Goal: Task Accomplishment & Management: Use online tool/utility

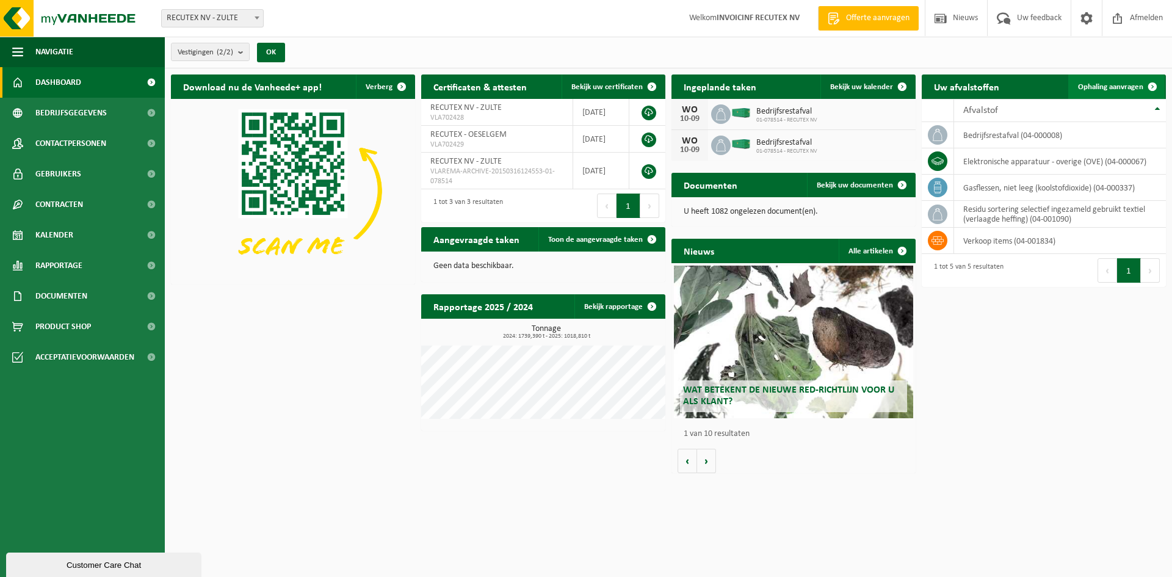
click at [1106, 92] on link "Ophaling aanvragen" at bounding box center [1117, 86] width 96 height 24
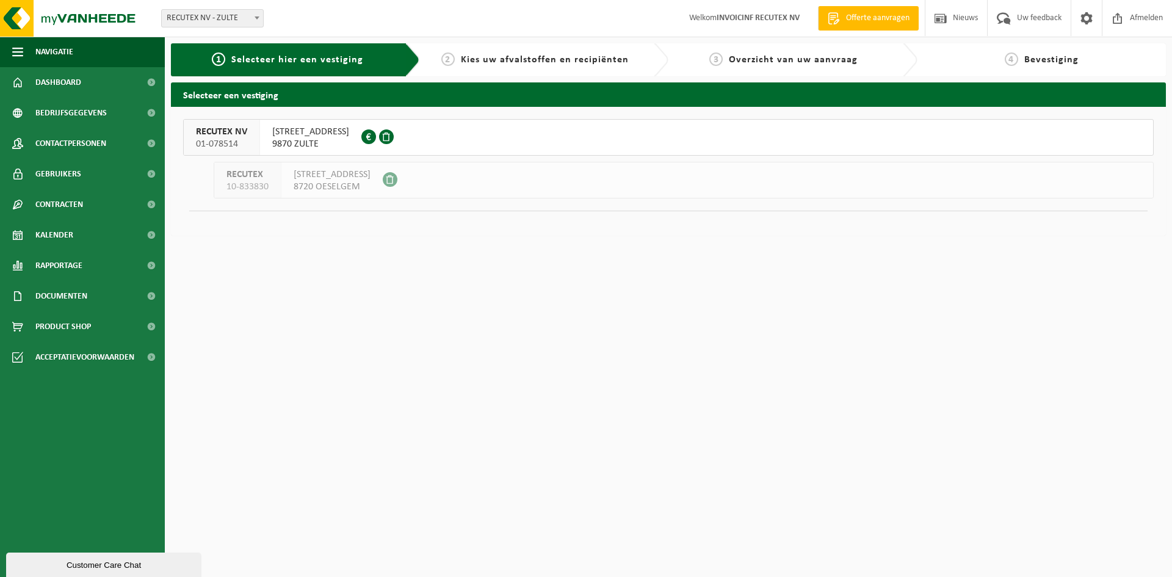
click at [306, 137] on span "WAREGEMSTRAAT 148" at bounding box center [310, 132] width 77 height 12
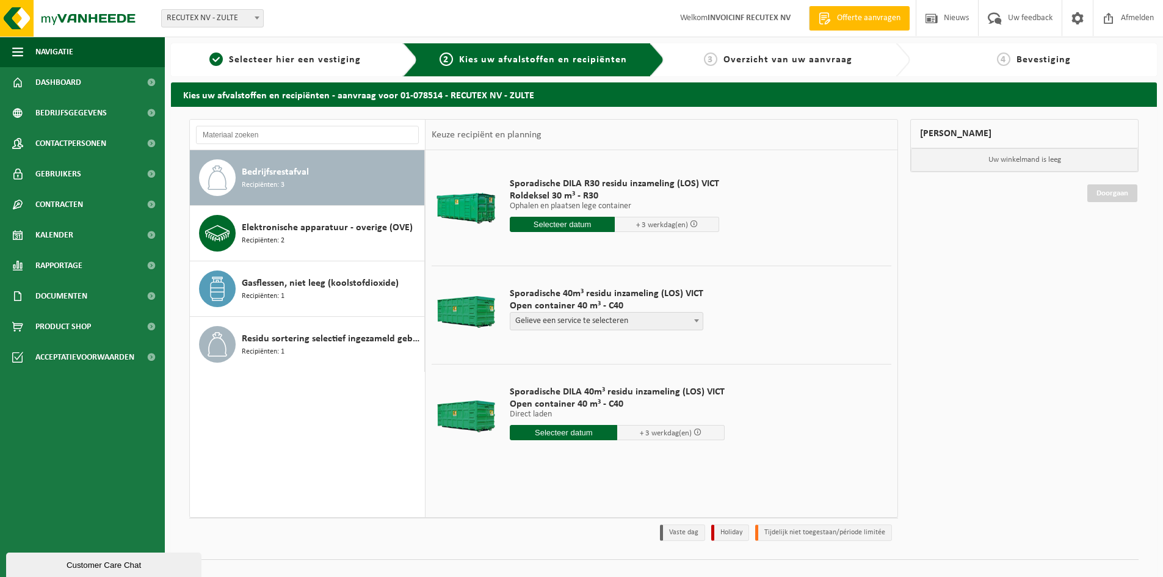
click at [694, 321] on b at bounding box center [696, 320] width 5 height 3
select select "P2PL-VEL-098641_HK-XC-40-GN-00_04-000008_46"
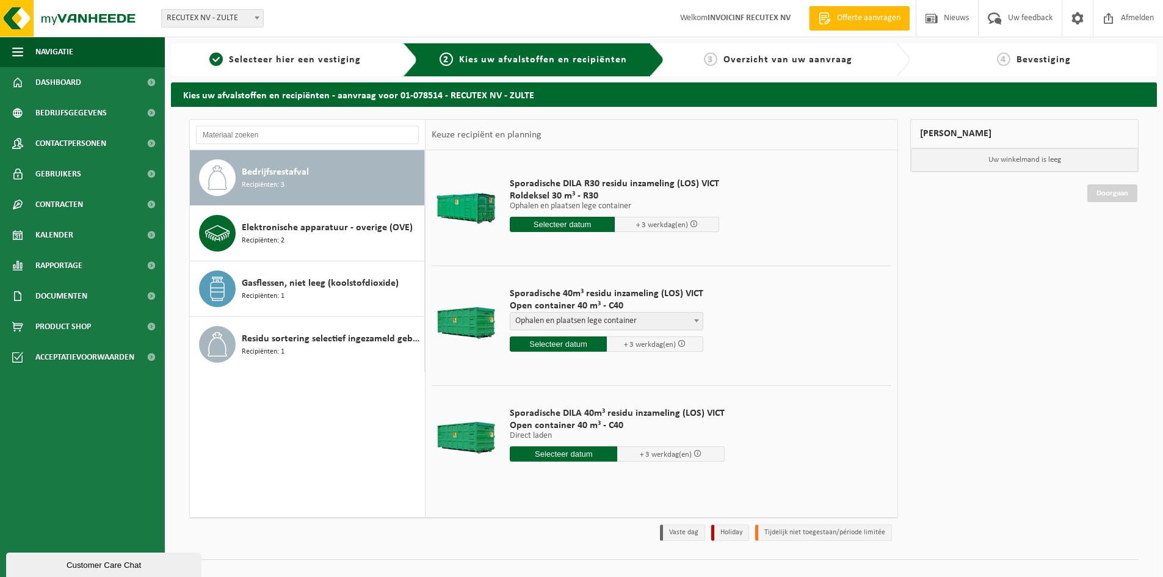
click at [561, 343] on input "text" at bounding box center [558, 343] width 97 height 15
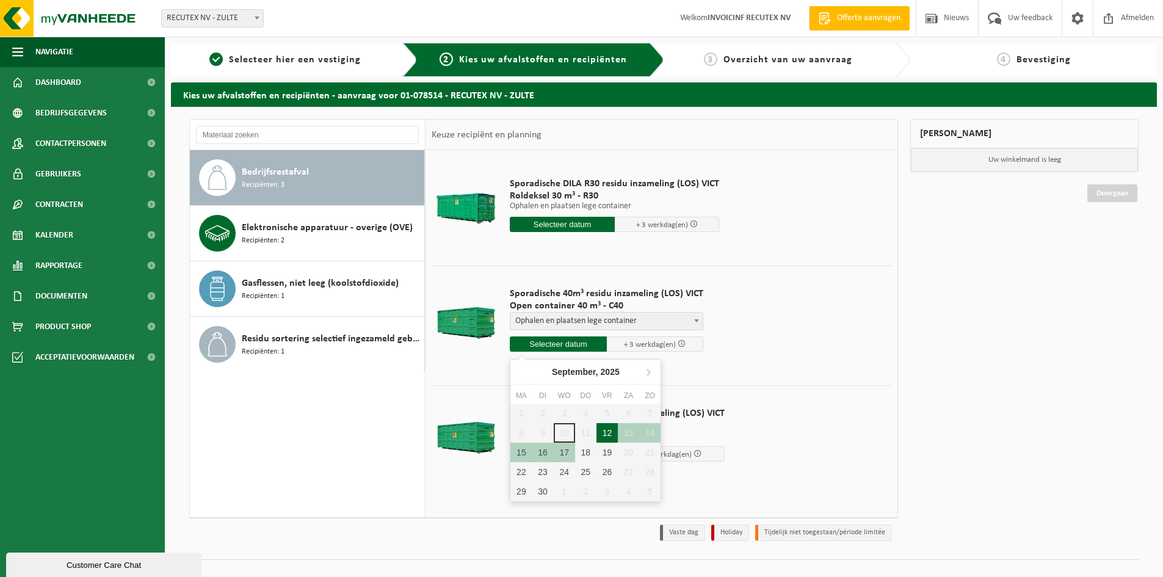
click at [610, 437] on div "12" at bounding box center [607, 433] width 21 height 20
type input "Van 2025-09-12"
type input "2025-09-12"
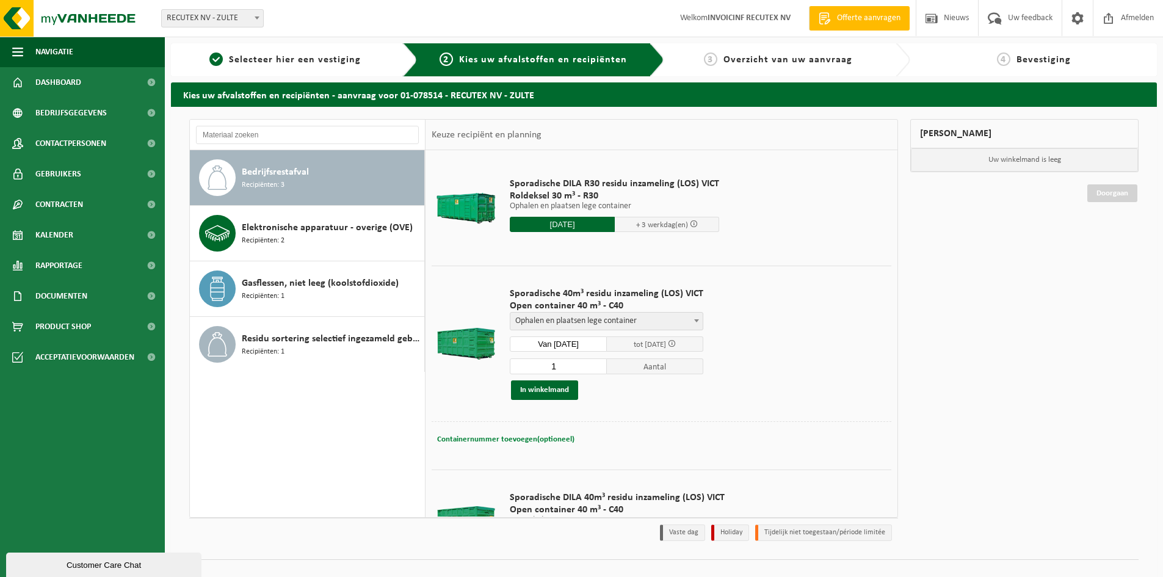
click at [537, 435] on span "Containernummer toevoegen(optioneel)" at bounding box center [505, 439] width 137 height 8
drag, startPoint x: 669, startPoint y: 440, endPoint x: 414, endPoint y: 435, distance: 255.3
click at [414, 435] on div "Bedrijfsrestafval Recipiënten: 3 Elektronische apparatuur - overige (OVE) Recip…" at bounding box center [543, 318] width 709 height 399
type input "OM 7U30 AUB (in de namiddag zijn wij gesloten)"
click at [550, 392] on button "In winkelmand" at bounding box center [544, 390] width 67 height 20
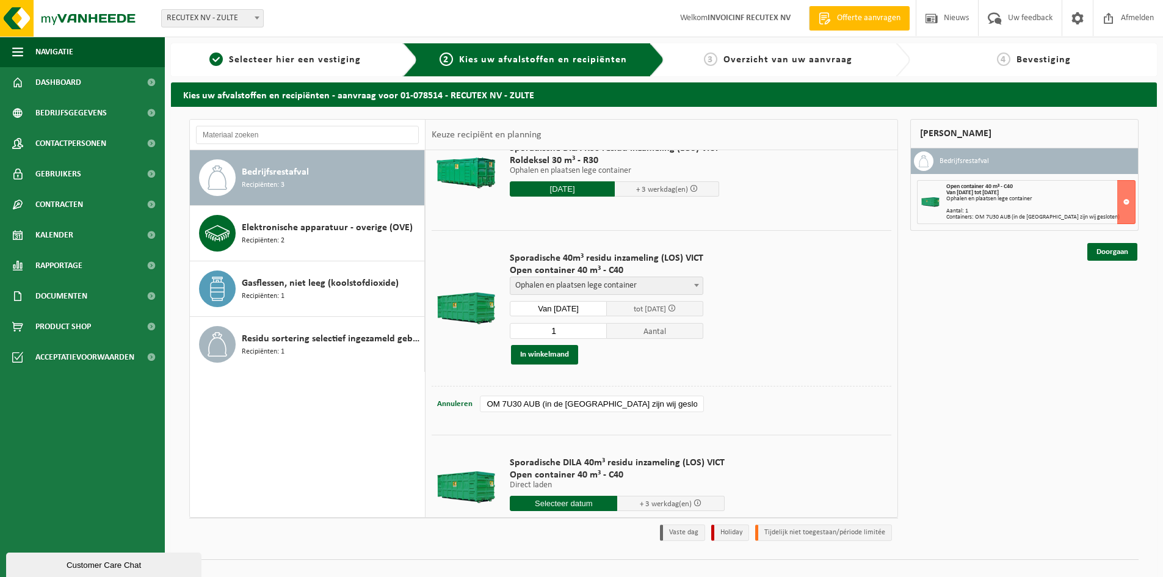
scroll to position [69, 0]
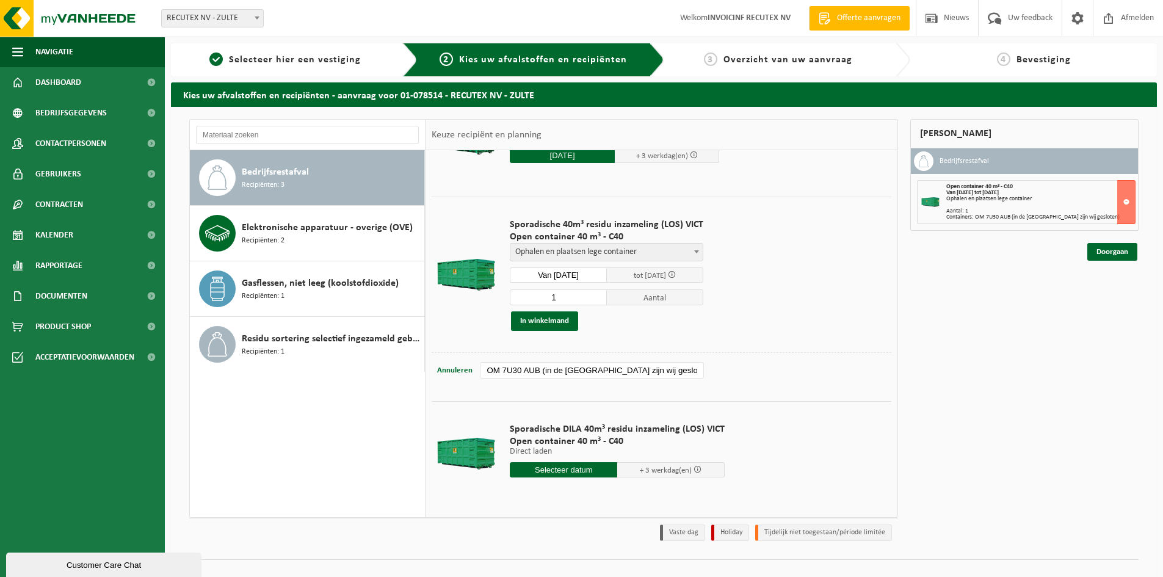
click at [561, 467] on input "text" at bounding box center [563, 469] width 107 height 15
click at [604, 556] on div "12" at bounding box center [605, 558] width 21 height 20
type input "Van 2025-09-12"
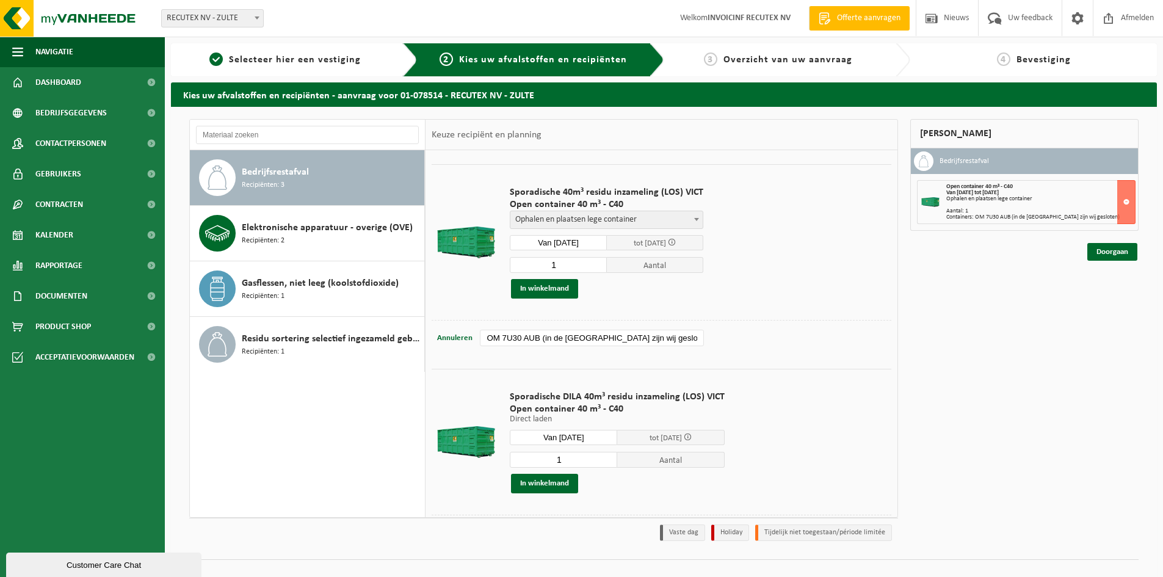
scroll to position [153, 0]
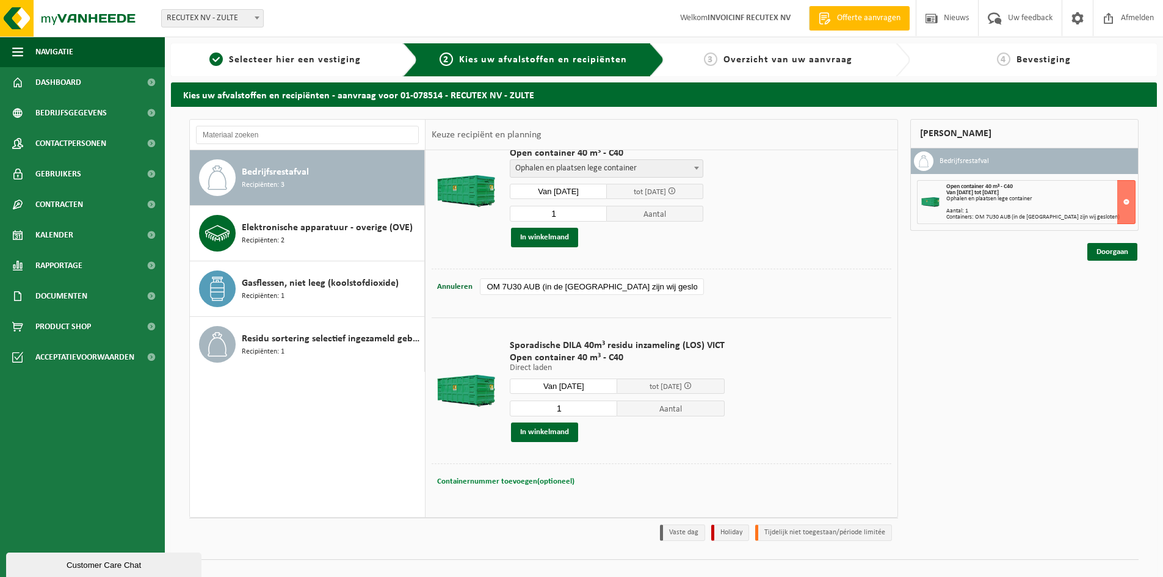
click at [536, 483] on span "Containernummer toevoegen(optioneel)" at bounding box center [505, 482] width 137 height 8
paste input "OM 7U30 AUB (in de namiddag zijn wij gesloten)"
type input "OM 7U30 AUB (in de namiddag zijn wij gesloten)"
click at [539, 432] on button "In winkelmand" at bounding box center [544, 433] width 67 height 20
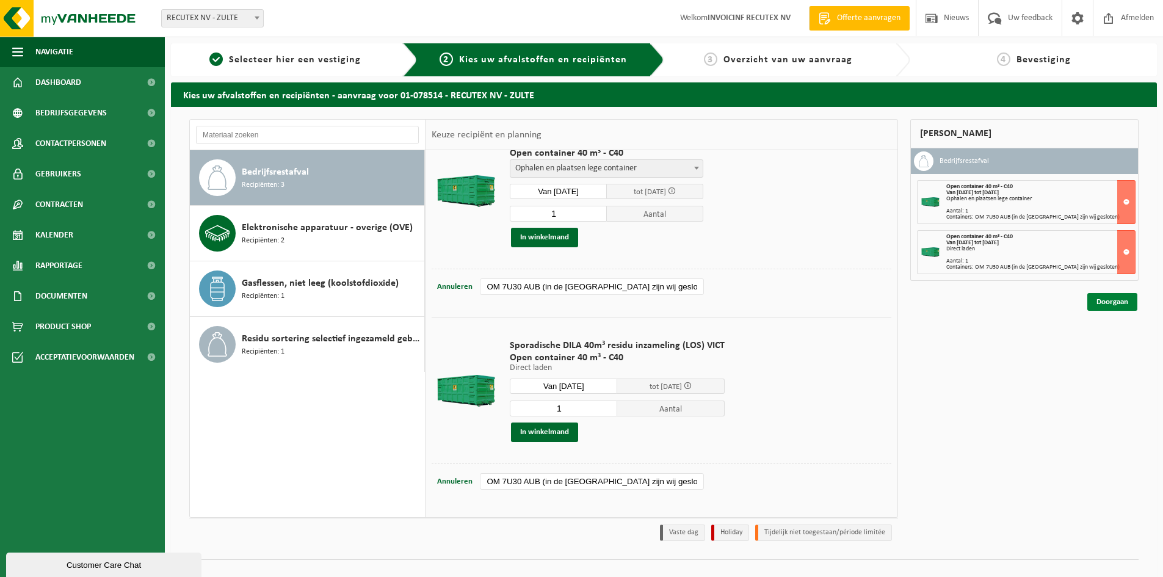
click at [1105, 304] on link "Doorgaan" at bounding box center [1113, 302] width 50 height 18
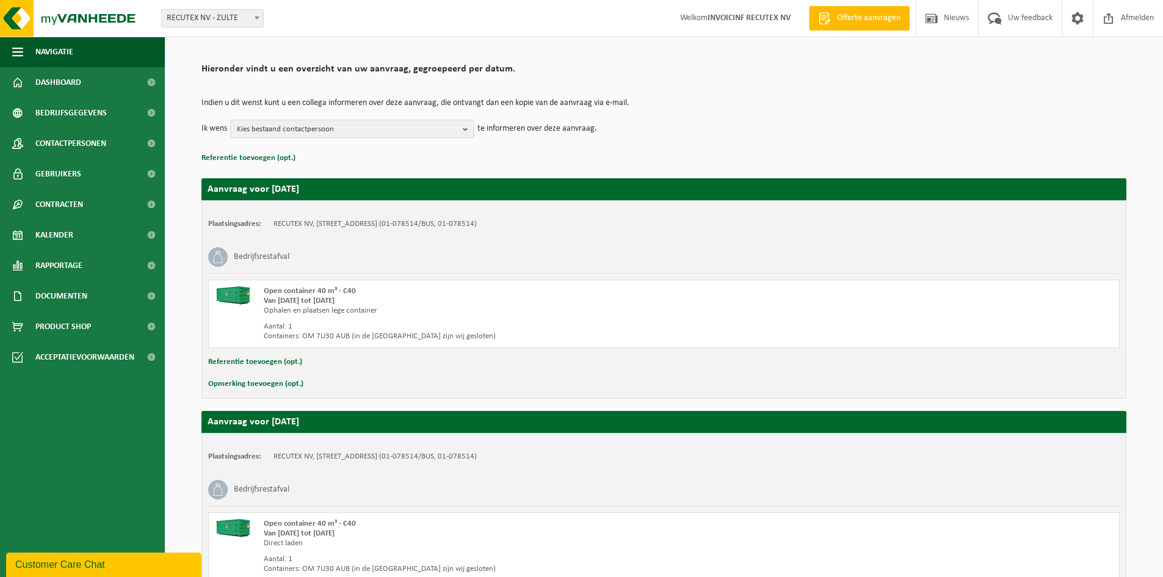
scroll to position [189, 0]
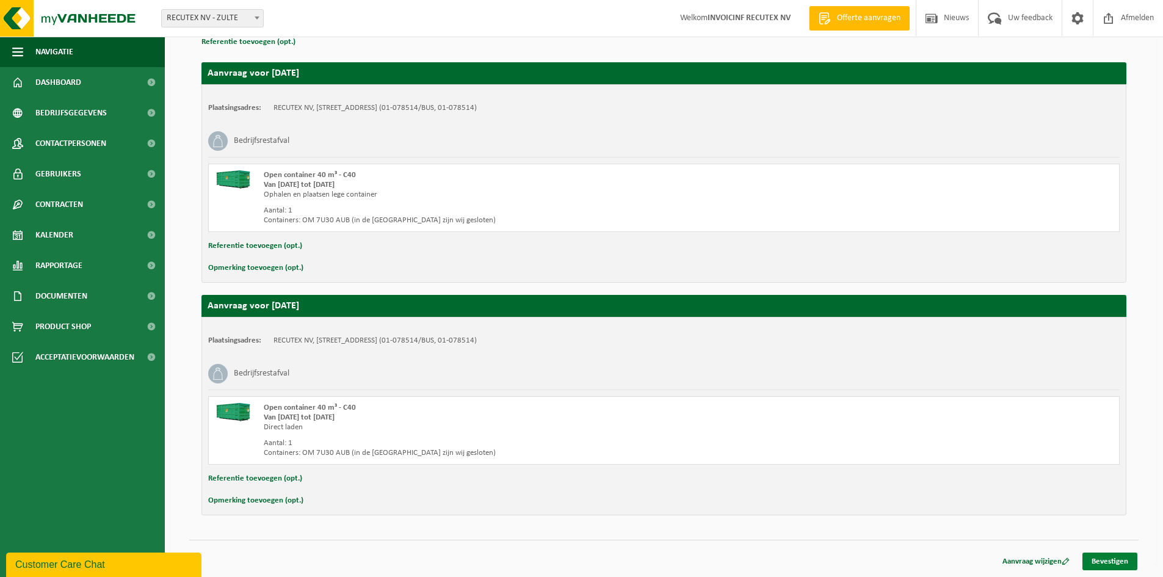
click at [1114, 560] on link "Bevestigen" at bounding box center [1110, 562] width 55 height 18
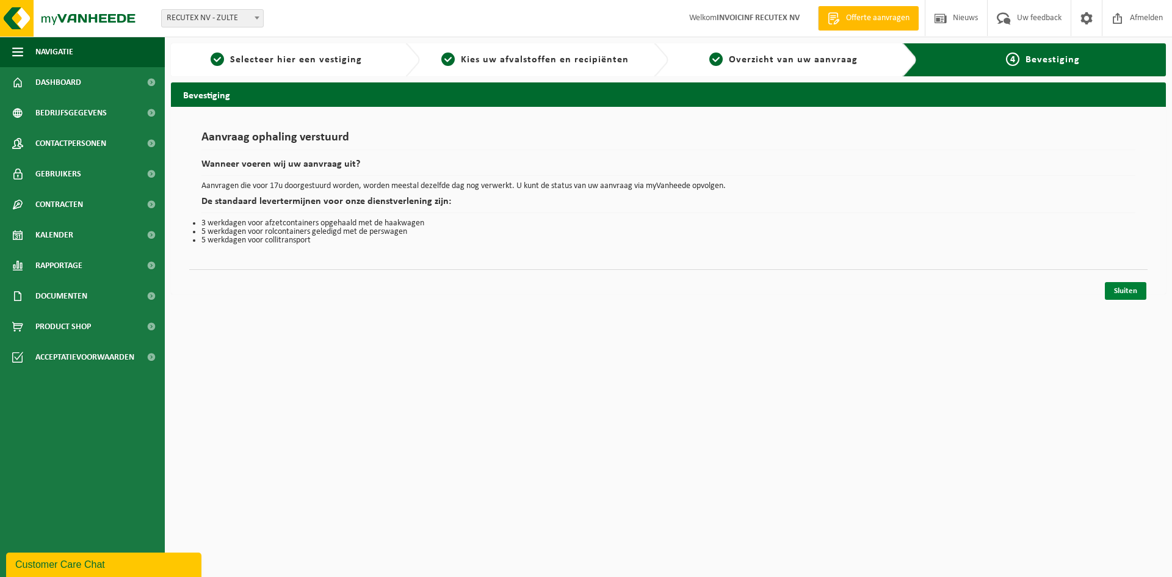
click at [1122, 291] on link "Sluiten" at bounding box center [1126, 291] width 42 height 18
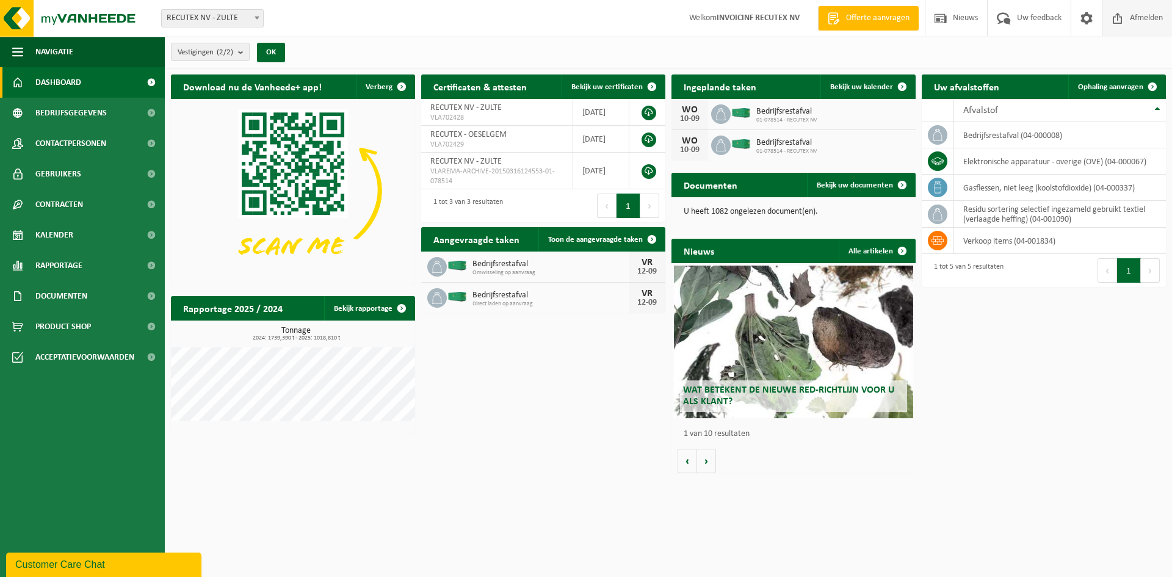
click at [1152, 22] on span "Afmelden" at bounding box center [1146, 18] width 39 height 36
